Goal: Navigation & Orientation: Understand site structure

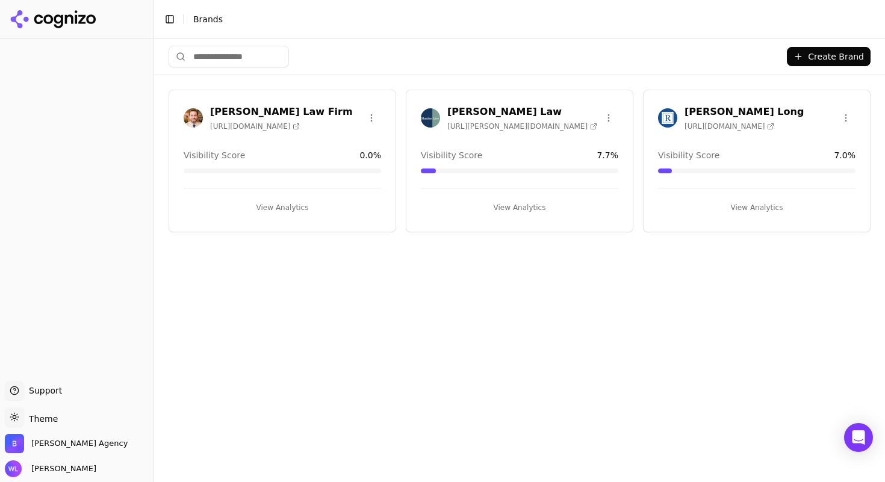
click at [502, 113] on h3 "[PERSON_NAME] Law" at bounding box center [522, 112] width 150 height 14
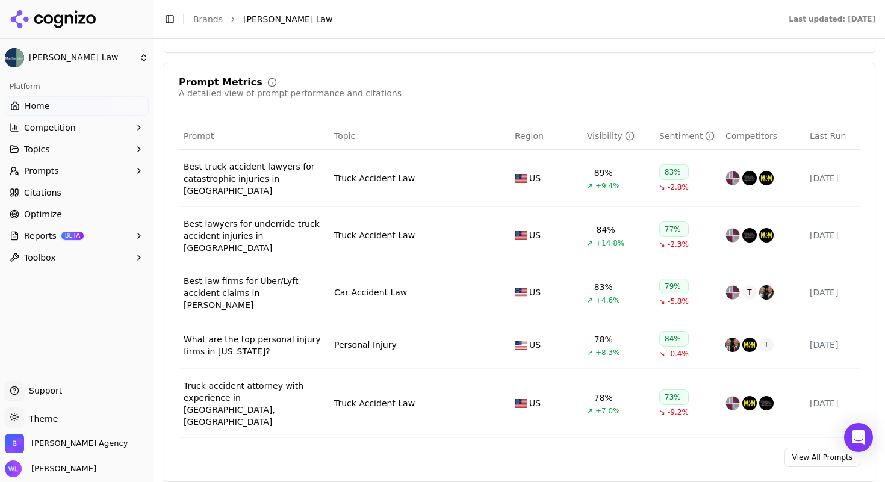
scroll to position [865, 0]
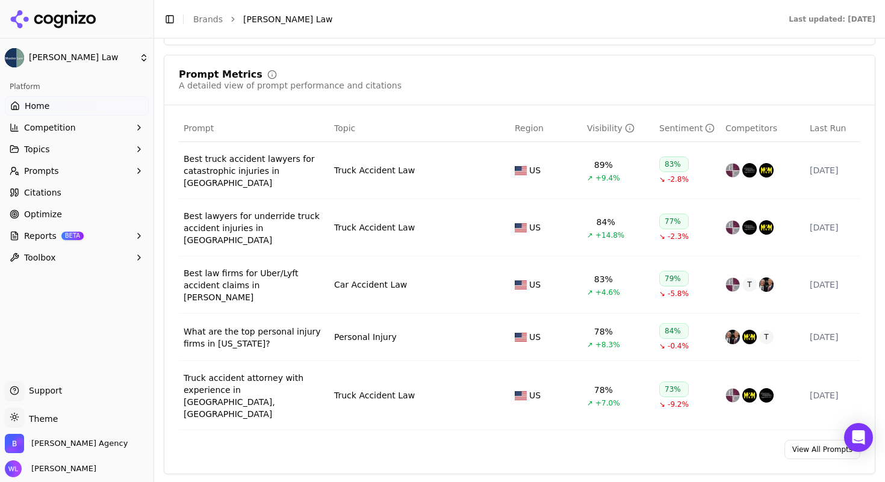
click at [792, 440] on link "View All Prompts" at bounding box center [823, 449] width 76 height 19
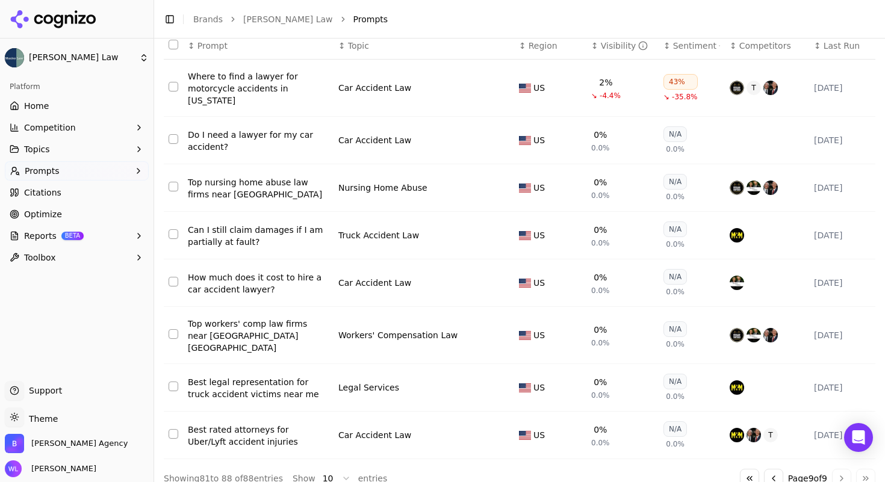
scroll to position [160, 0]
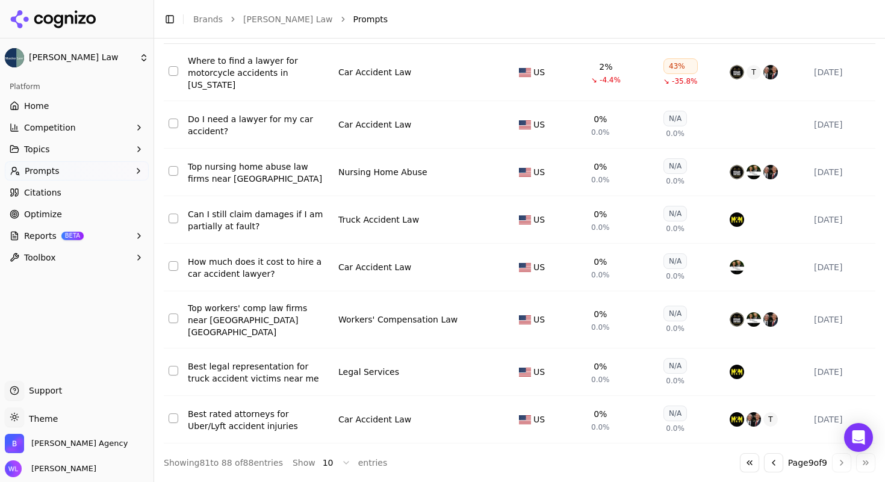
click at [764, 459] on button "Go to previous page" at bounding box center [773, 462] width 19 height 19
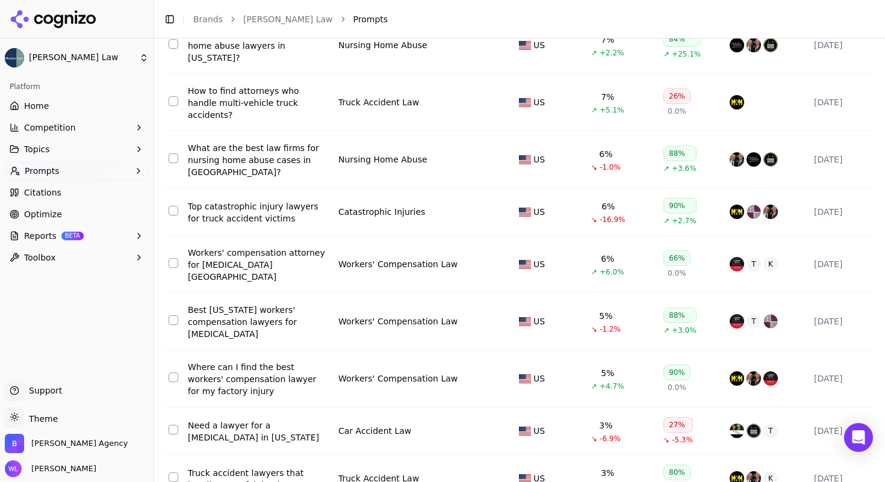
scroll to position [286, 0]
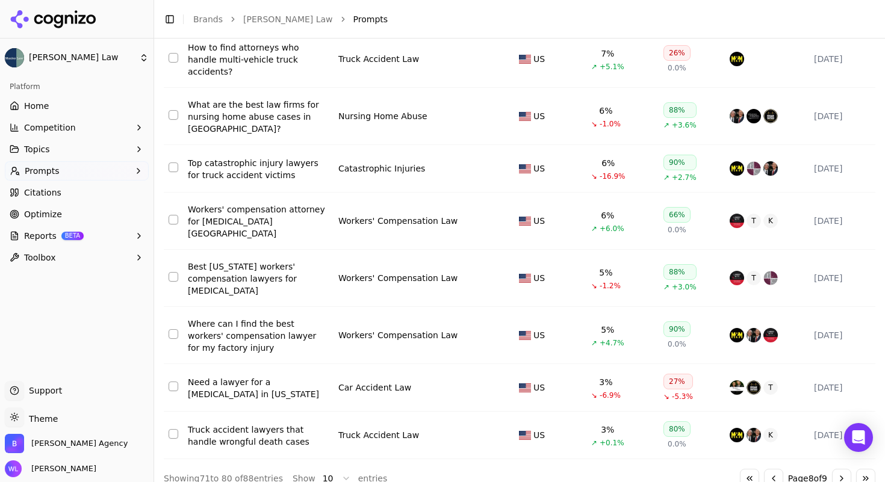
click at [764, 469] on button "Go to previous page" at bounding box center [773, 478] width 19 height 19
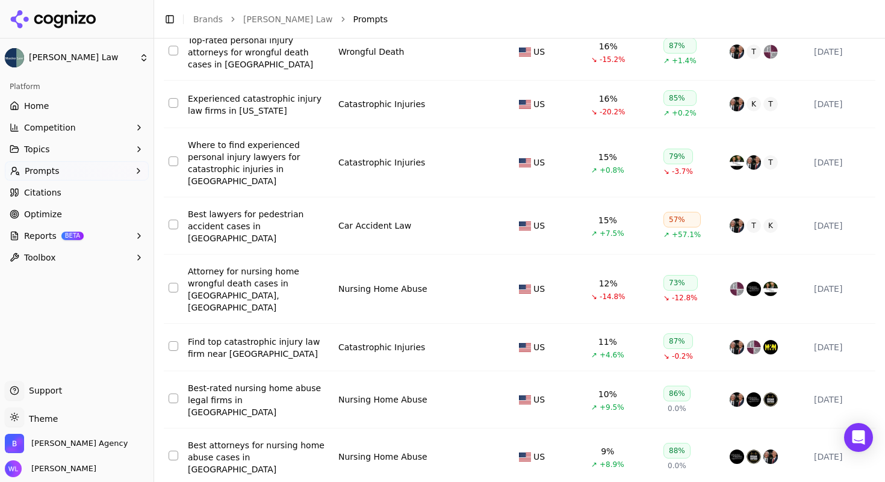
scroll to position [266, 0]
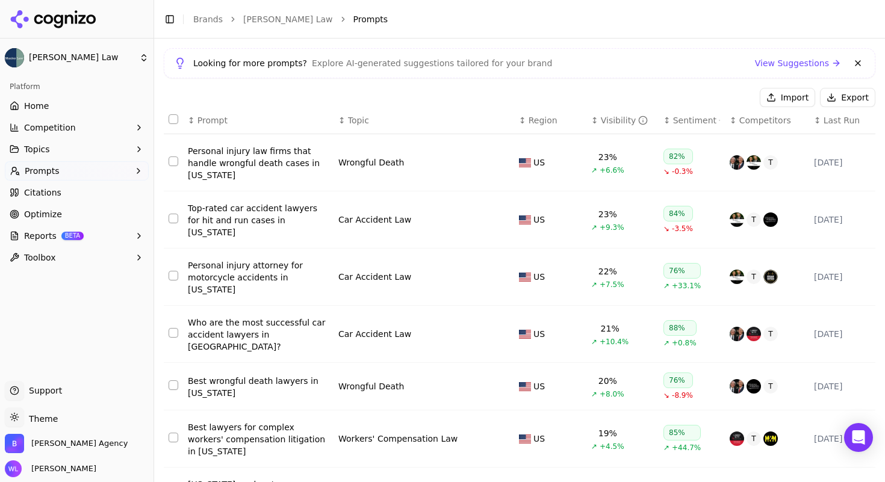
scroll to position [296, 0]
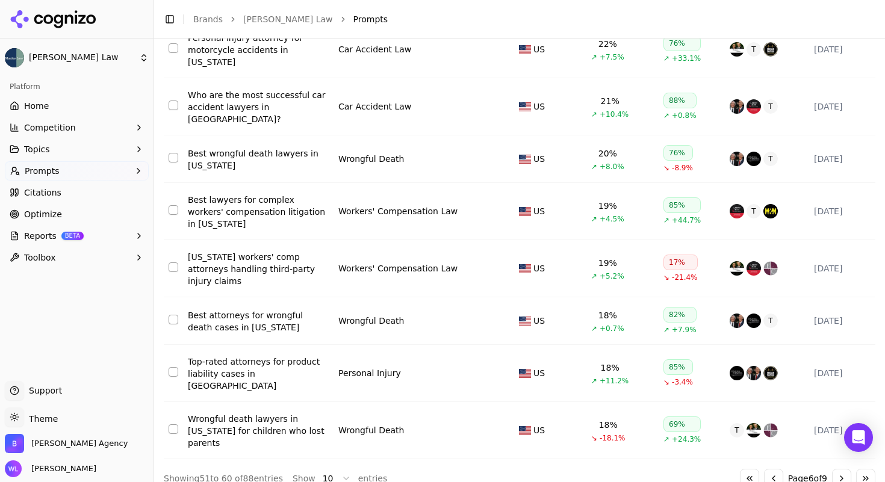
click at [764, 469] on button "Go to previous page" at bounding box center [773, 478] width 19 height 19
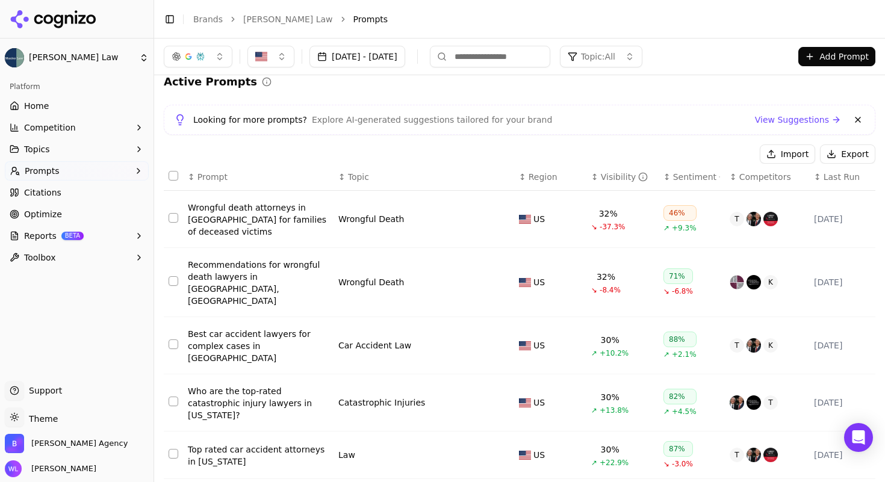
scroll to position [256, 0]
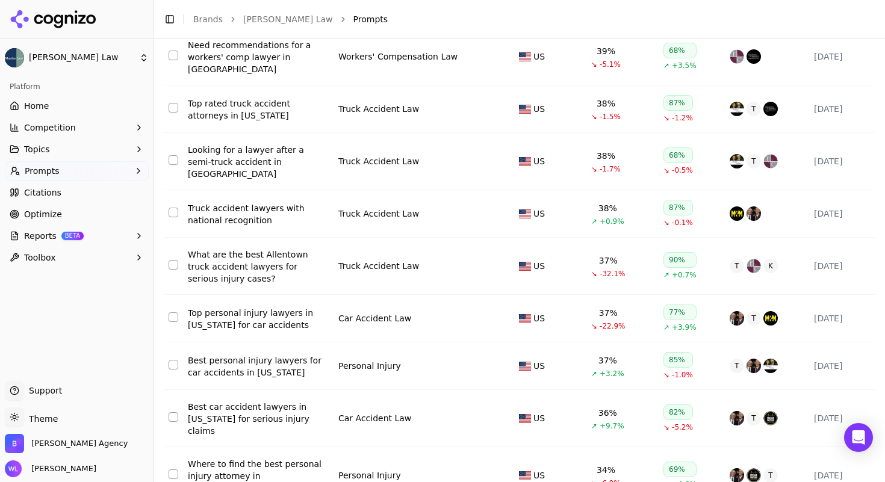
scroll to position [266, 0]
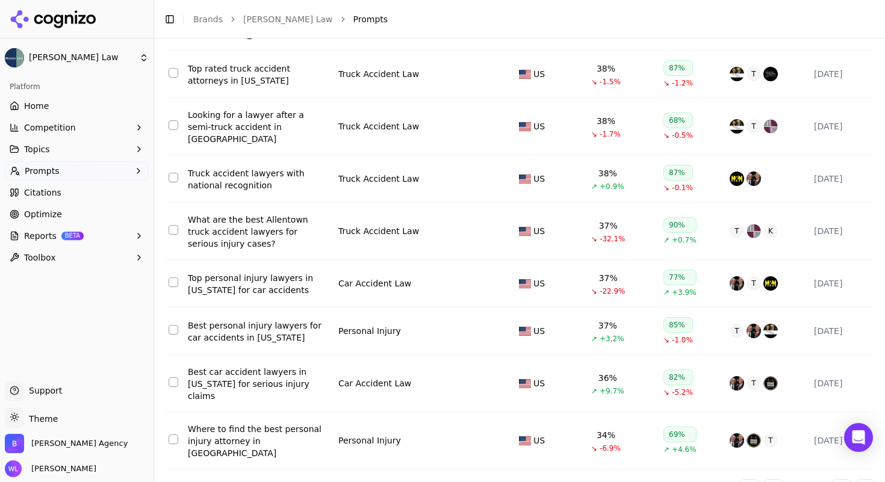
click at [764, 479] on button "Go to previous page" at bounding box center [773, 488] width 19 height 19
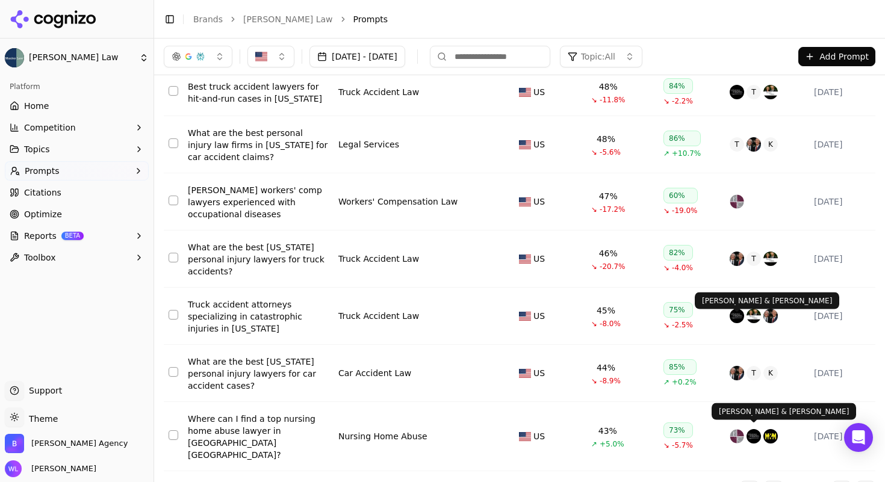
scroll to position [0, 0]
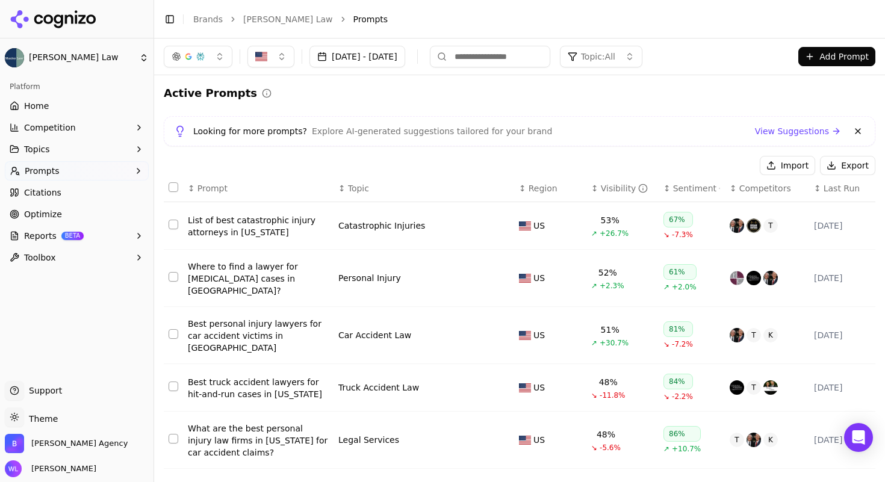
click at [851, 134] on button at bounding box center [858, 131] width 14 height 14
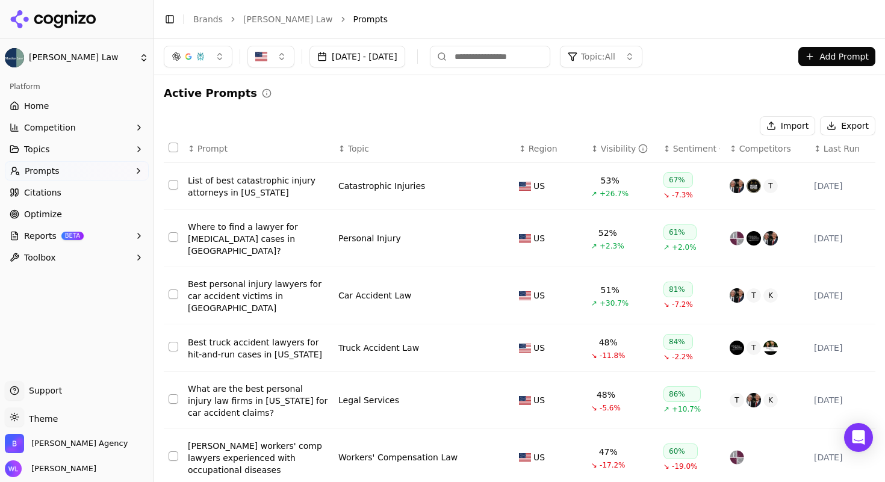
click at [273, 22] on link "[PERSON_NAME] Law" at bounding box center [288, 19] width 90 height 12
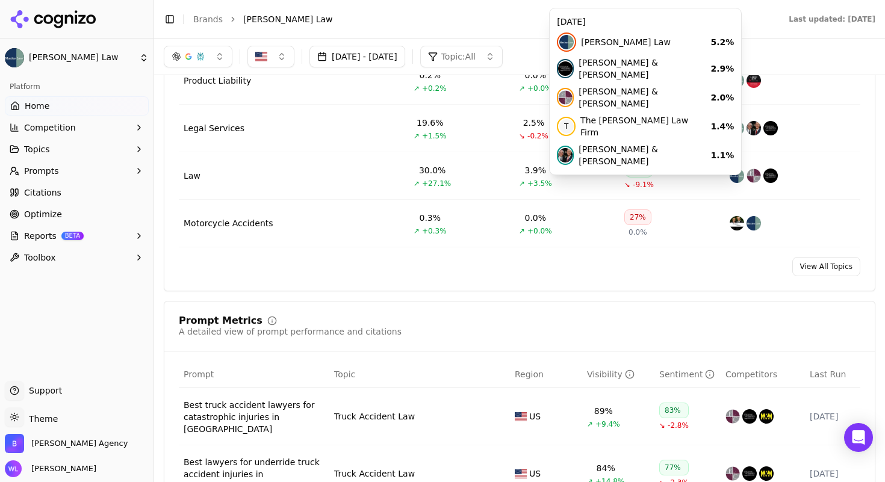
scroll to position [602, 0]
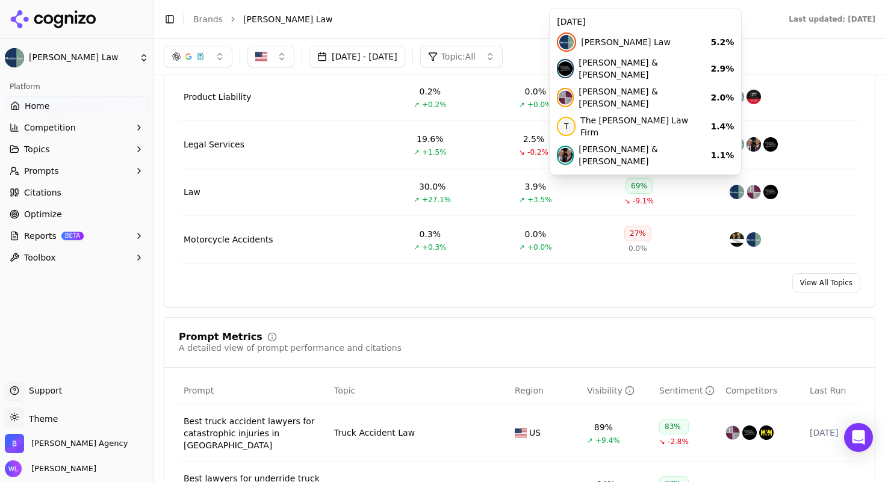
click at [818, 281] on link "View All Topics" at bounding box center [826, 282] width 68 height 19
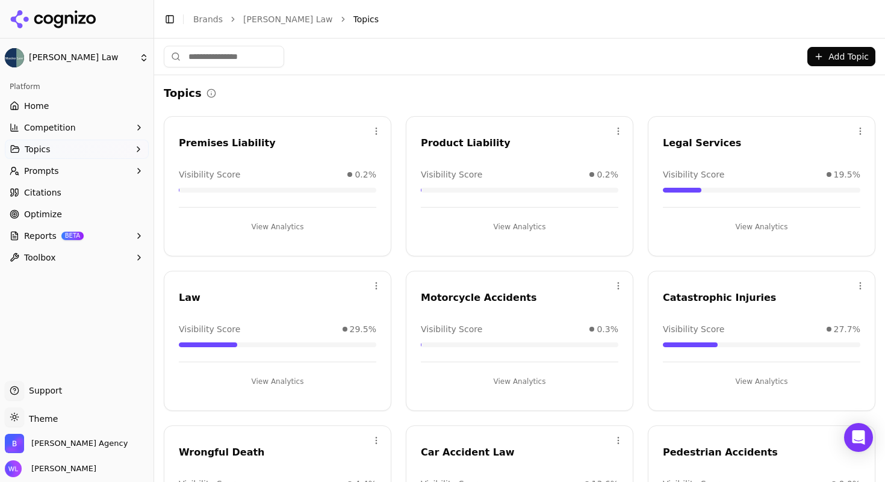
click at [345, 288] on div "Open menu Law Visibility Score 29.5% View Analytics" at bounding box center [278, 341] width 228 height 140
click at [373, 287] on html "[PERSON_NAME] Law Platform Home Competition Topics Prompts Citations Optimize R…" at bounding box center [442, 255] width 885 height 511
click at [392, 252] on html "[PERSON_NAME] Law Platform Home Competition Topics Prompts Citations Optimize R…" at bounding box center [442, 255] width 885 height 511
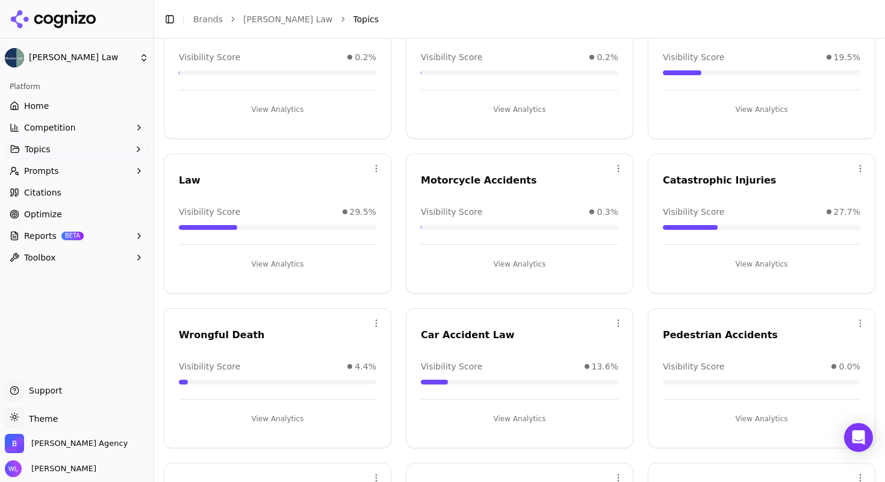
scroll to position [403, 0]
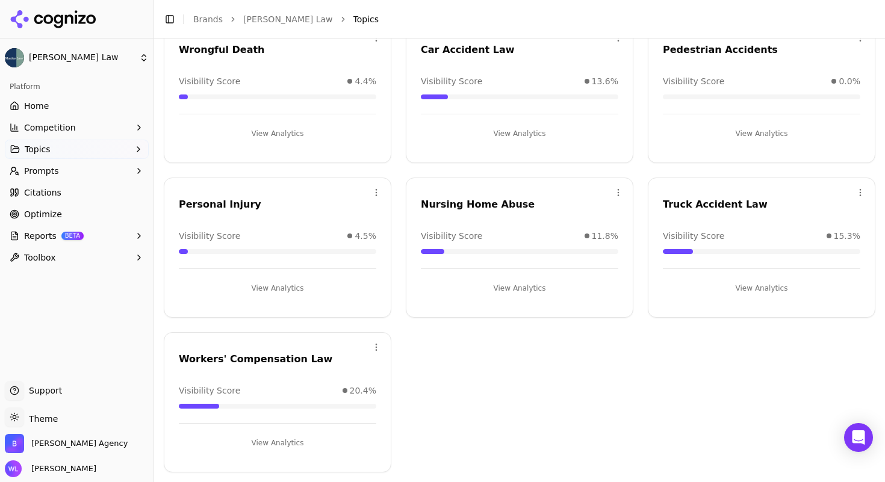
click at [269, 22] on link "[PERSON_NAME] Law" at bounding box center [288, 19] width 90 height 12
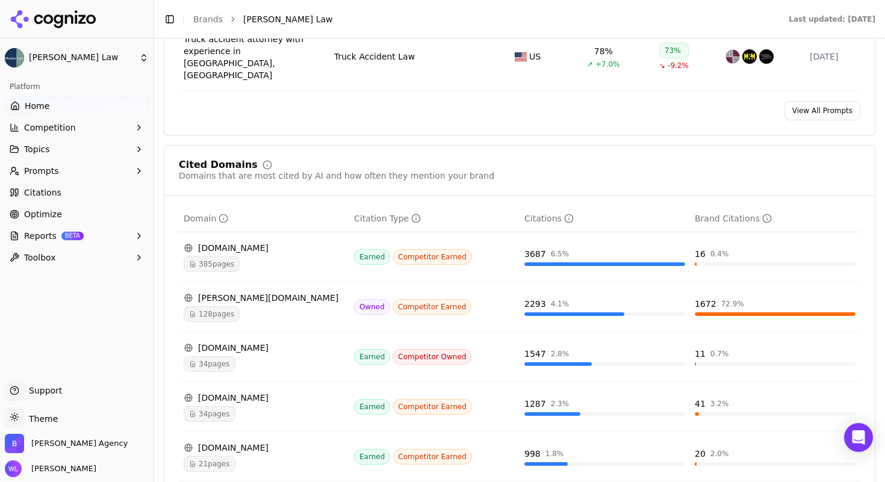
scroll to position [1107, 0]
